Goal: Find contact information: Find contact information

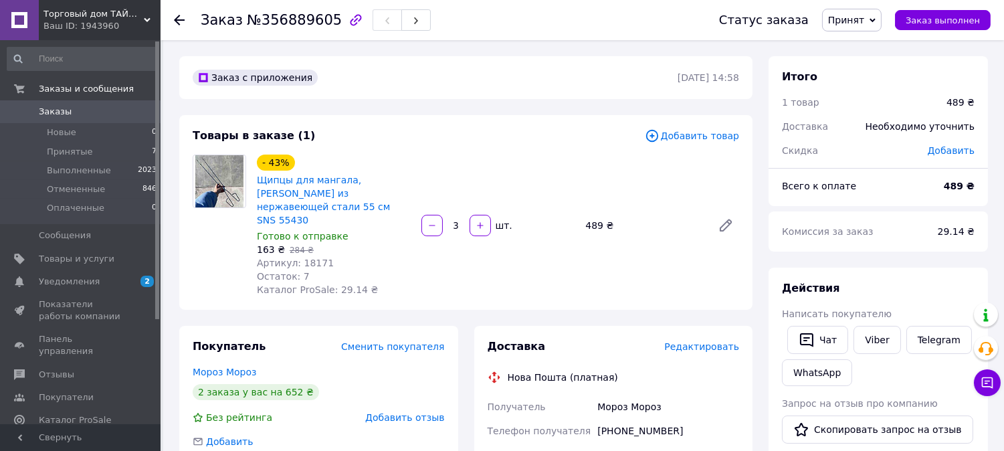
click at [625, 419] on div "[PHONE_NUMBER]" at bounding box center [668, 431] width 147 height 24
copy div "380679059106"
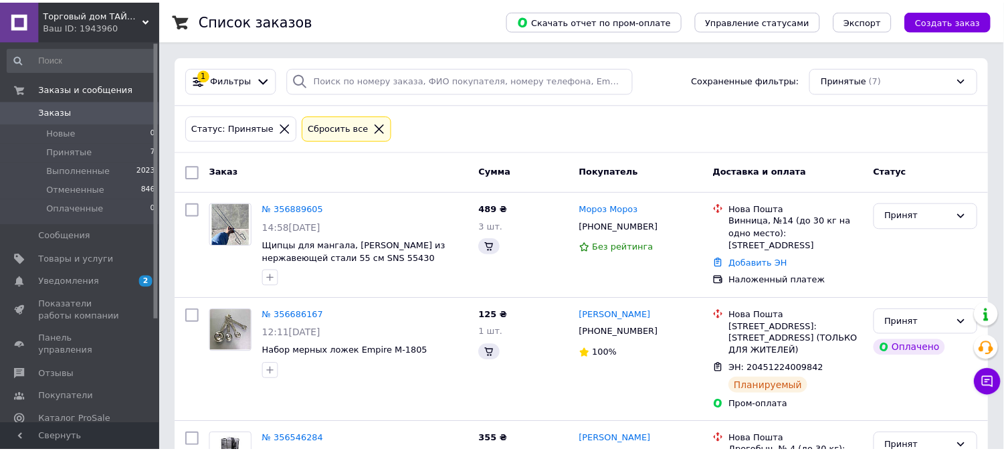
scroll to position [44, 0]
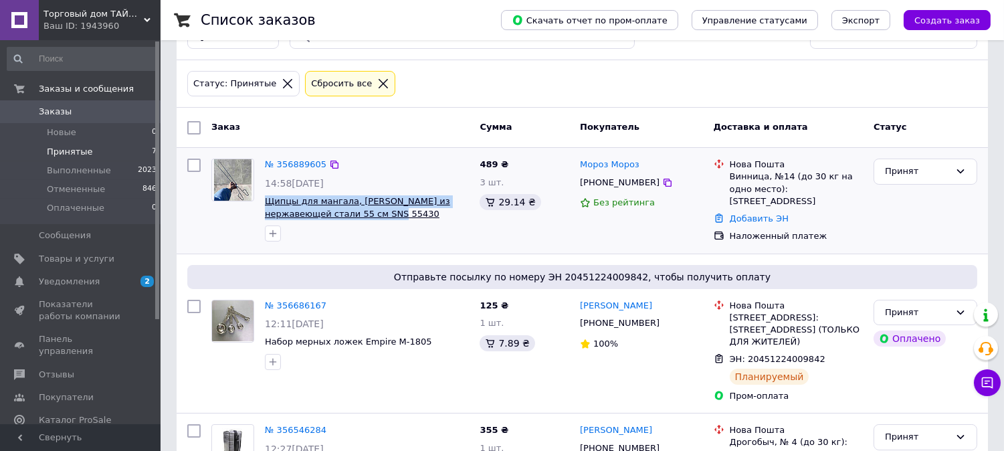
drag, startPoint x: 371, startPoint y: 214, endPoint x: 266, endPoint y: 204, distance: 105.5
click at [266, 204] on span "Щипцы для мангала, [PERSON_NAME] из нержавеющей стали 55 см SNS 55430" at bounding box center [367, 207] width 204 height 25
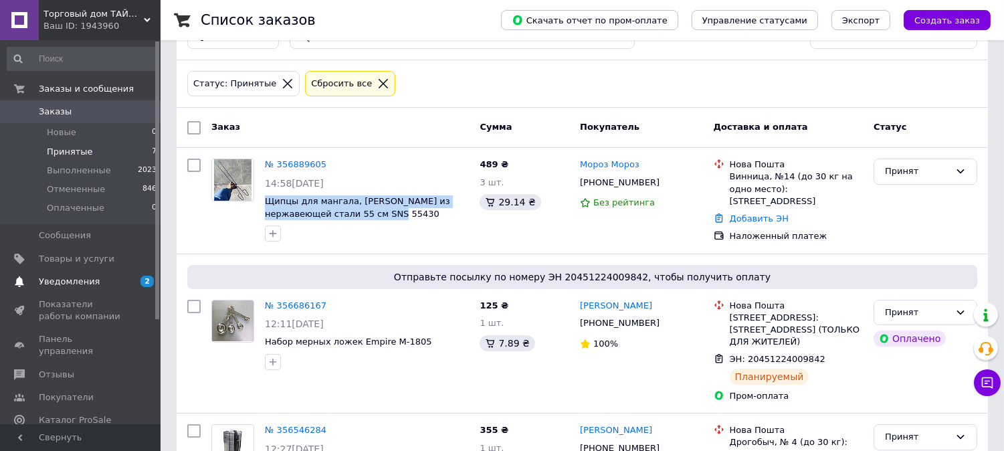
click at [104, 274] on link "Уведомления 2 0" at bounding box center [82, 281] width 165 height 23
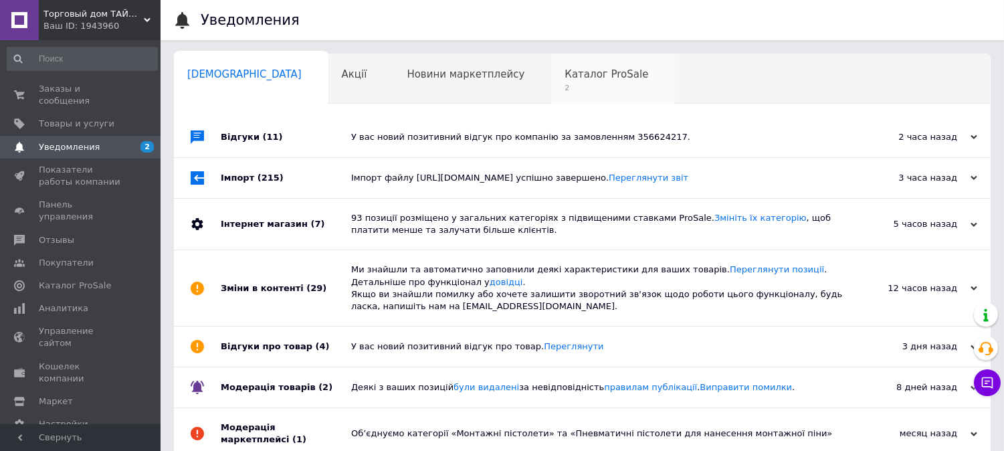
click at [565, 90] on span "2" at bounding box center [607, 88] width 84 height 10
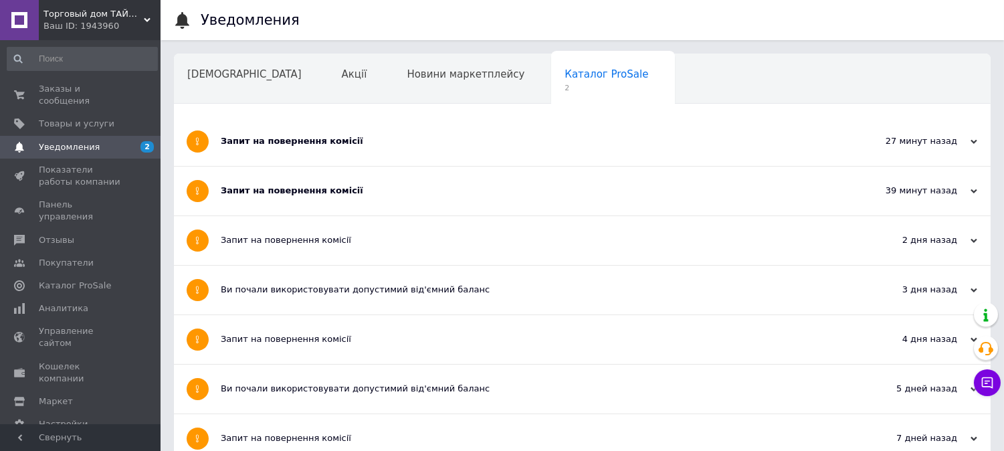
click at [440, 130] on div "Запит на повернення комісії" at bounding box center [532, 141] width 623 height 49
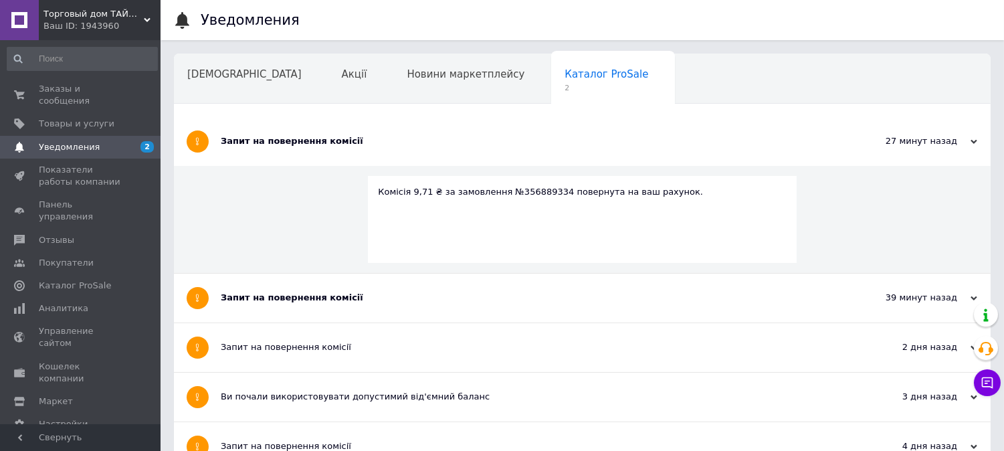
click at [443, 316] on div "Запит на повернення комісії" at bounding box center [532, 298] width 623 height 49
